Goal: Check status: Check status

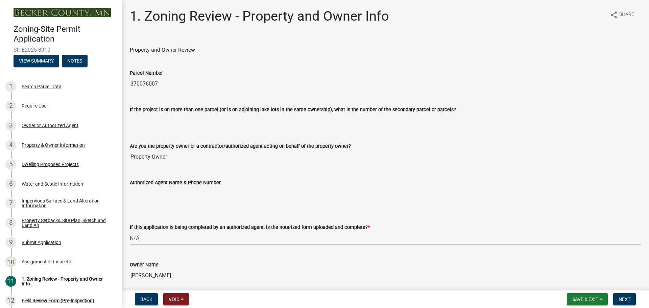
select select "b279cdb4-a9c7-4e65-a8bd-797316f5be14"
select select "b4f32c46-6248-4748-b47c-fa4933858724"
select select "ab6c2257-4786-48e5-86d0-1194833f57c8"
select select "de99b201-fb85-4000-88f5-6f49f4ff2101"
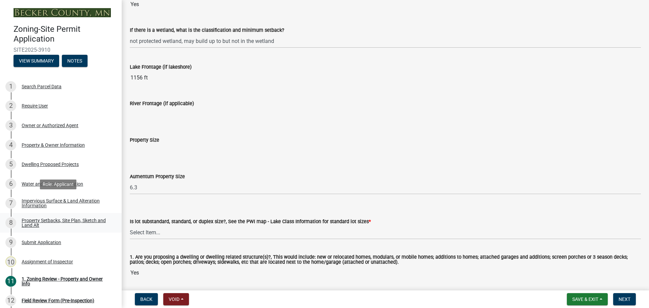
scroll to position [147, 0]
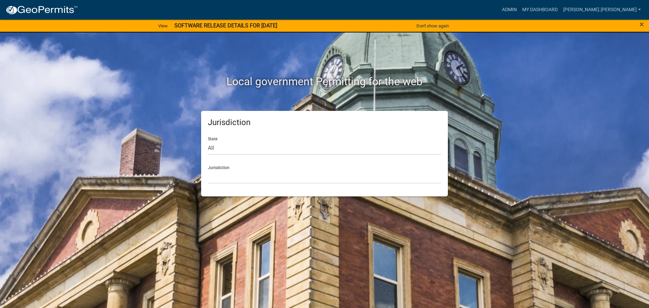
click at [545, 1] on nav "more_horiz Admin My Dashboard [PERSON_NAME].[PERSON_NAME] Admin Account Logout" at bounding box center [324, 10] width 649 height 20
click at [519, 7] on link "Admin" at bounding box center [509, 9] width 20 height 13
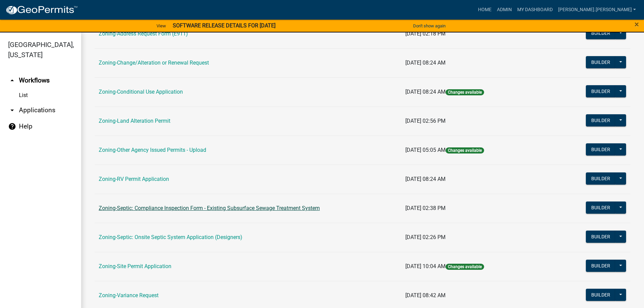
scroll to position [169, 0]
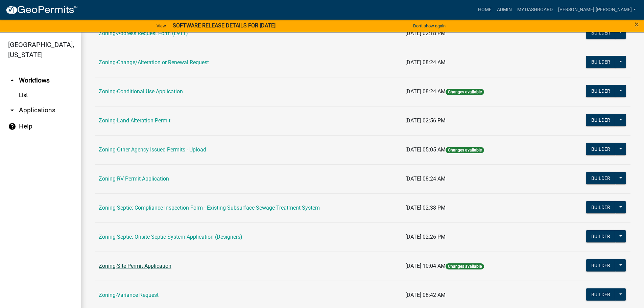
click at [146, 265] on link "Zoning-Site Permit Application" at bounding box center [135, 266] width 73 height 6
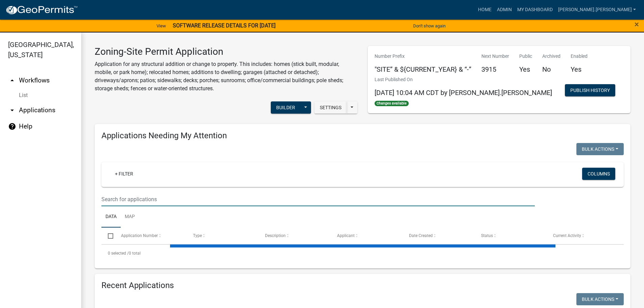
paste input "240309509"
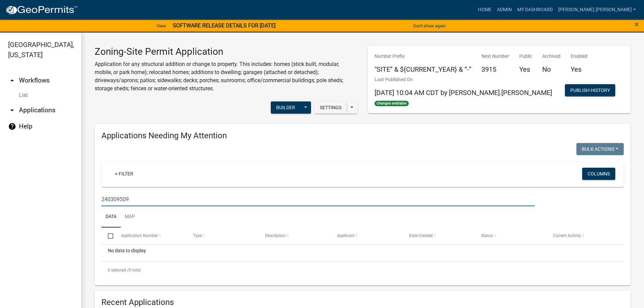
scroll to position [101, 0]
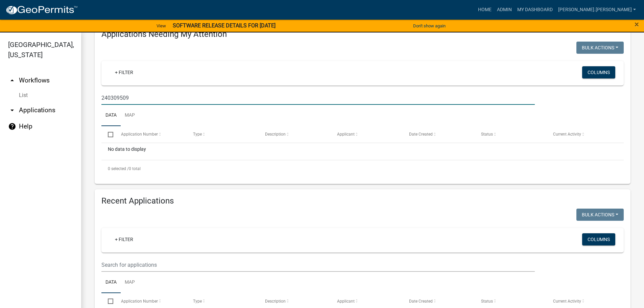
type input "240309509"
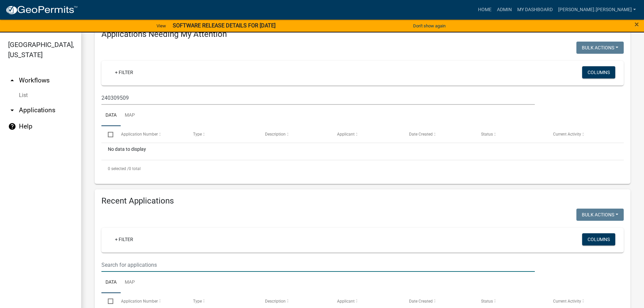
click at [177, 261] on input "text" at bounding box center [317, 265] width 433 height 14
paste input "240309509"
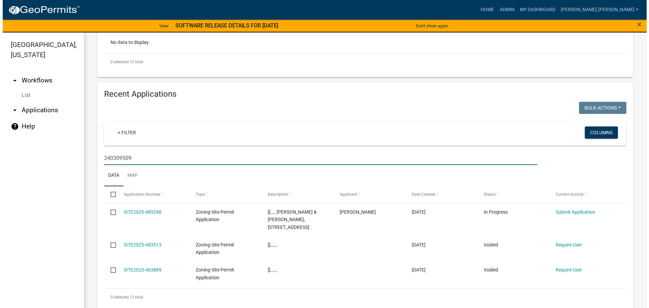
scroll to position [218, 0]
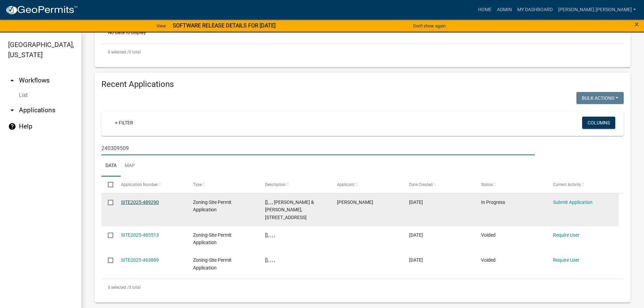
type input "240309509"
click at [140, 202] on link "SITE2025-489290" at bounding box center [140, 201] width 38 height 5
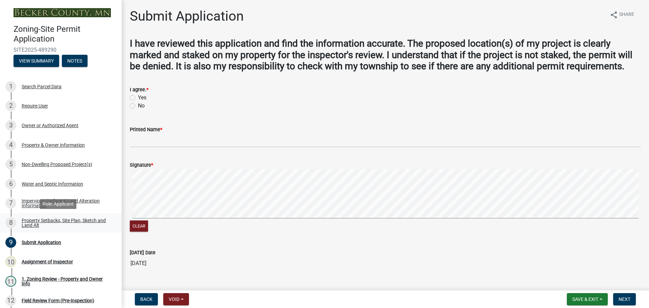
click at [38, 226] on div "Property Setbacks, Site Plan, Sketch and Land Alt" at bounding box center [66, 222] width 89 height 9
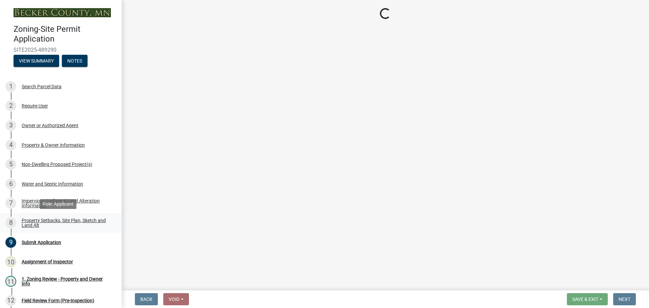
select select "d89fbfa0-1150-4954-b91c-9d482c9530a3"
select select "1b108c74-7388-45a4-b924-e1116e66e0ab"
select select "b56a4575-9846-47cf-8067-c59a4853da22"
select select "12f785fb-c378-4b18-841c-21c73dc99083"
select select "12da6293-5841-4f5c-bd92-3658833964cd"
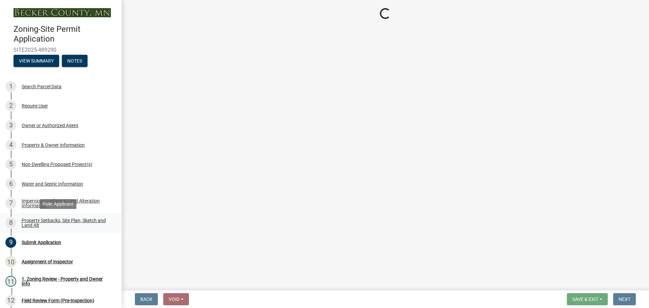
select select "27b2a8b4-abf6-463e-8c0c-7c5d2b4fe26f"
select select "28f6c7b2-2b88-4425-ae15-f67110f778a7"
select select "d61e3758-d187-40af-a435-5e09c3f3d509"
select select "c8b8ea71-7088-4e87-a493-7bc88cc2835b"
select select "133211ff-91ce-4a0a-9235-b48a7e2069a0"
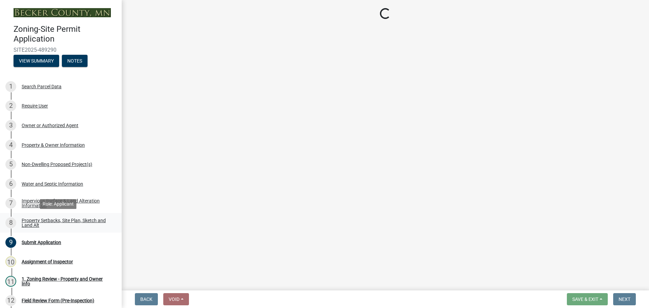
select select "4421853d-5e11-4b64-95ec-6c47066881cc"
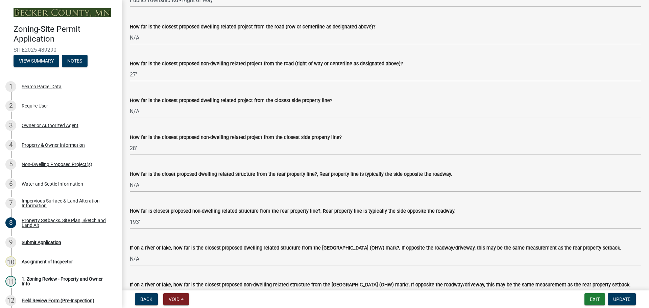
scroll to position [1487, 0]
